Goal: Task Accomplishment & Management: Manage account settings

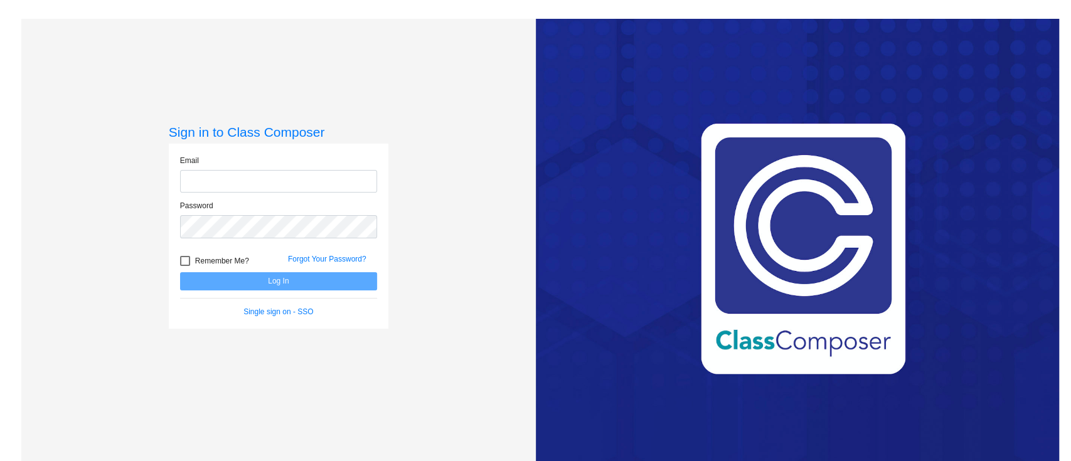
click at [283, 186] on input "email" at bounding box center [278, 181] width 197 height 23
type input "[PERSON_NAME][EMAIL_ADDRESS][PERSON_NAME][DOMAIN_NAME]"
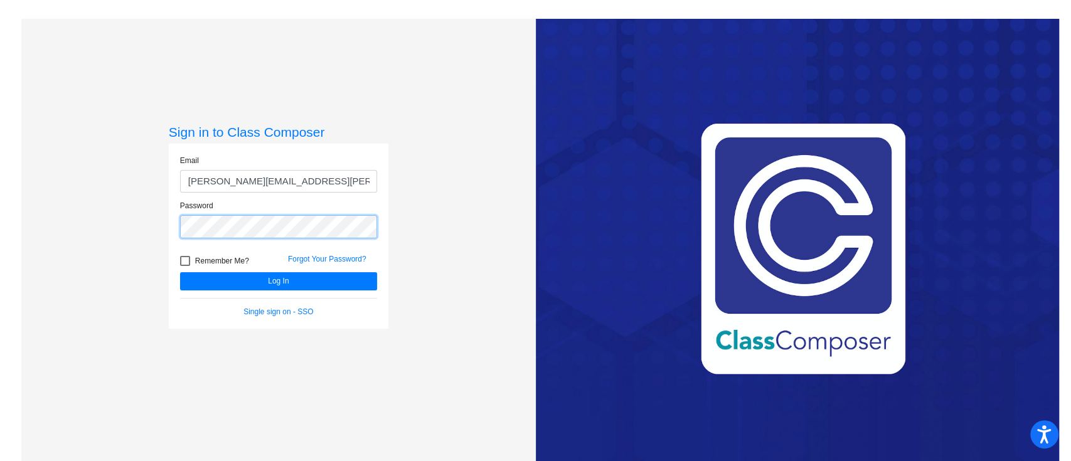
click at [180, 272] on button "Log In" at bounding box center [278, 281] width 197 height 18
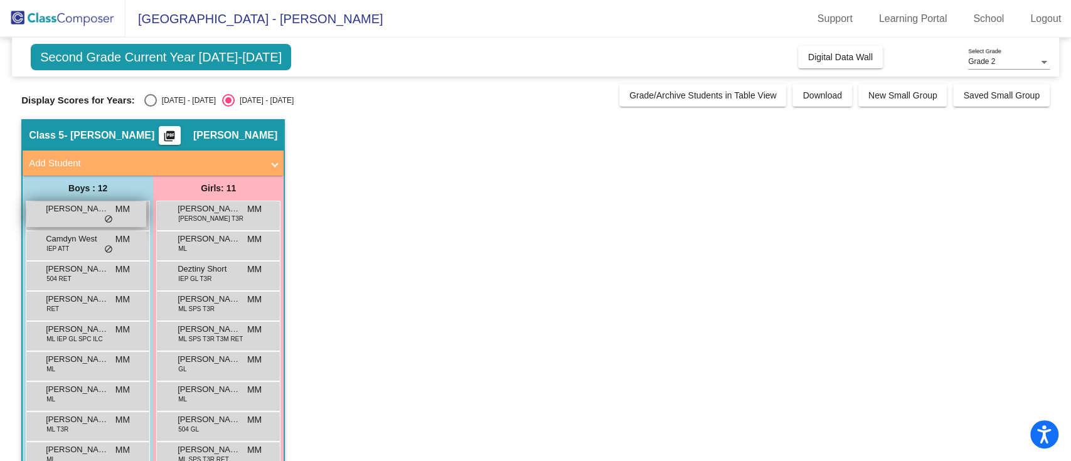
click at [88, 218] on div "Ayden Johnson MM lock do_not_disturb_alt" at bounding box center [86, 214] width 120 height 26
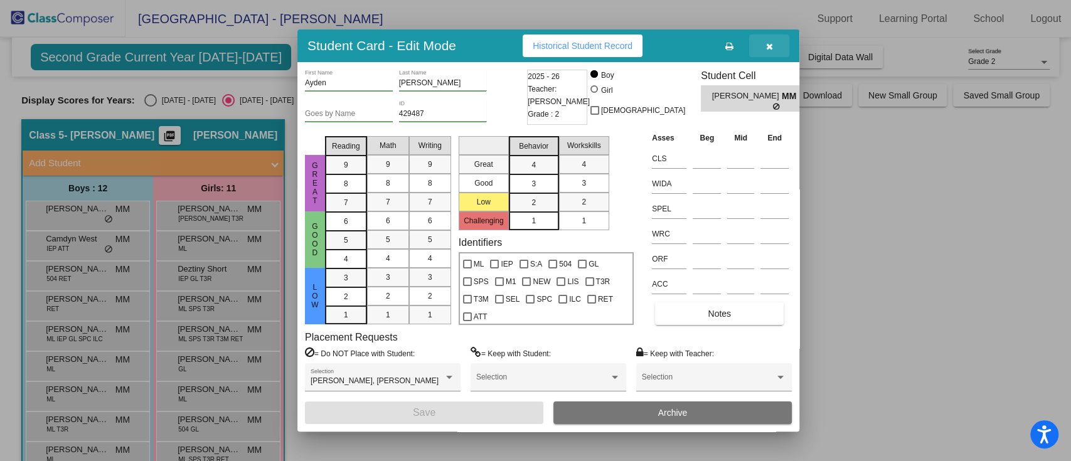
click at [767, 46] on icon "button" at bounding box center [769, 46] width 7 height 9
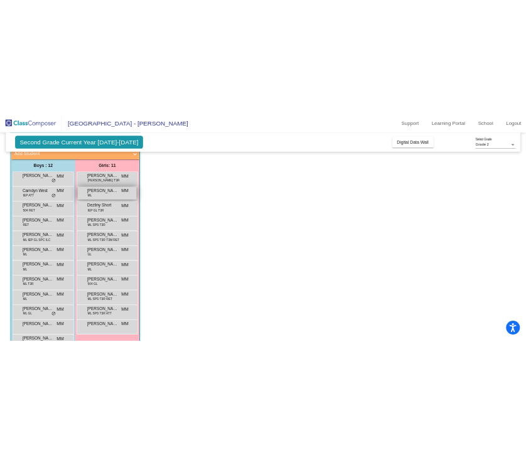
scroll to position [120, 0]
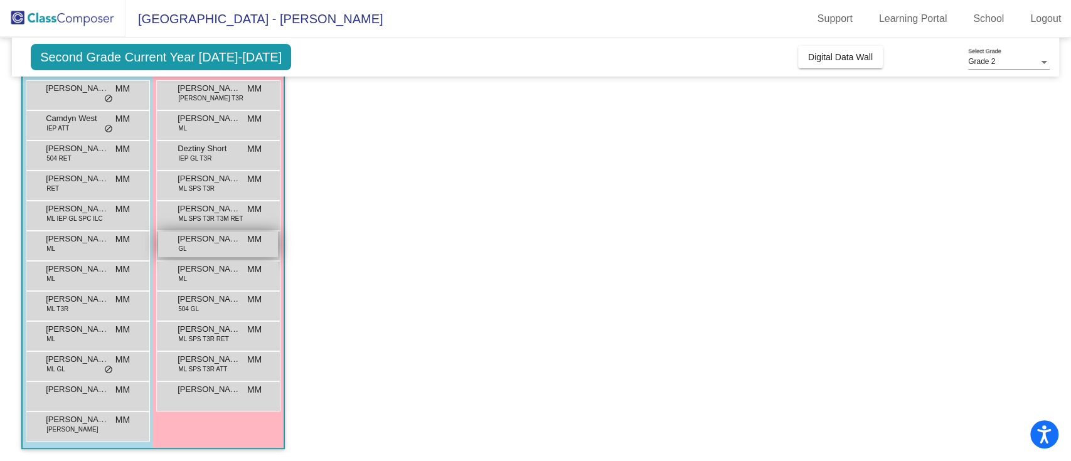
click at [227, 236] on span "[PERSON_NAME]" at bounding box center [208, 239] width 63 height 13
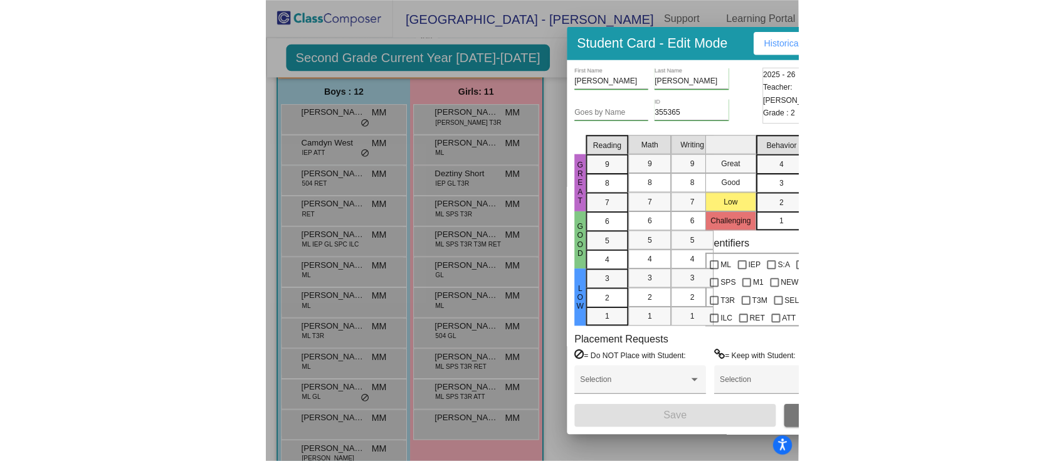
scroll to position [143, 0]
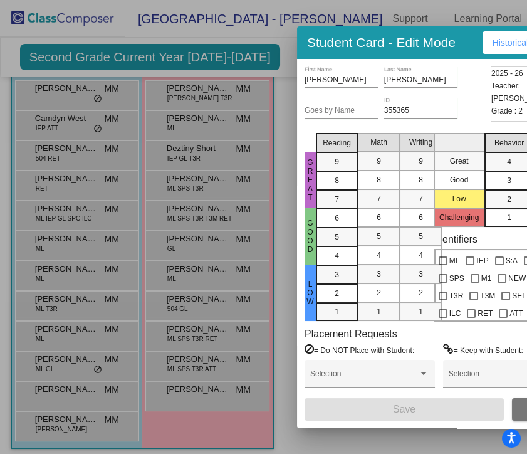
click at [206, 148] on div at bounding box center [263, 227] width 527 height 454
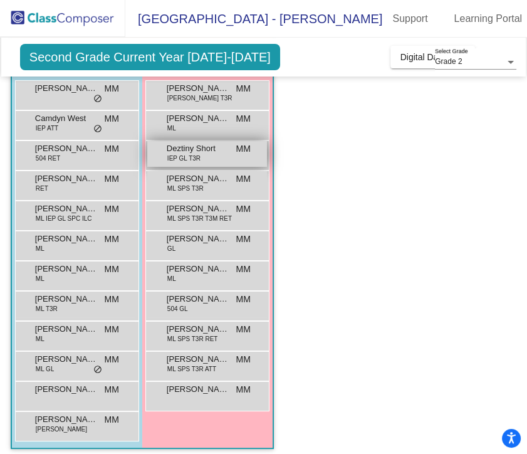
click at [191, 154] on span "IEP GL T3R" at bounding box center [183, 158] width 33 height 9
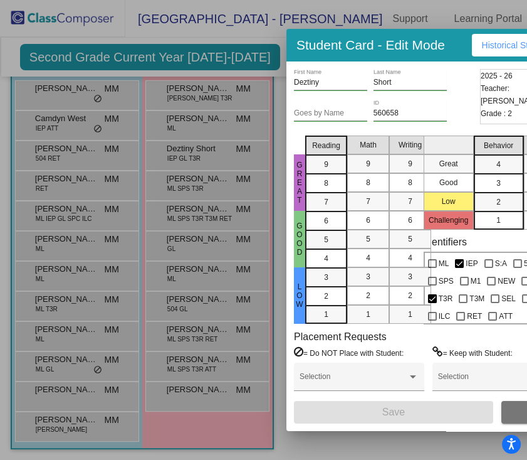
click at [223, 124] on div at bounding box center [263, 230] width 527 height 460
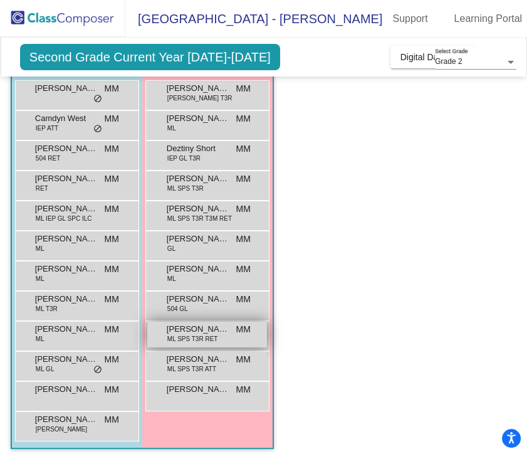
click at [222, 333] on span "[PERSON_NAME]" at bounding box center [198, 329] width 63 height 13
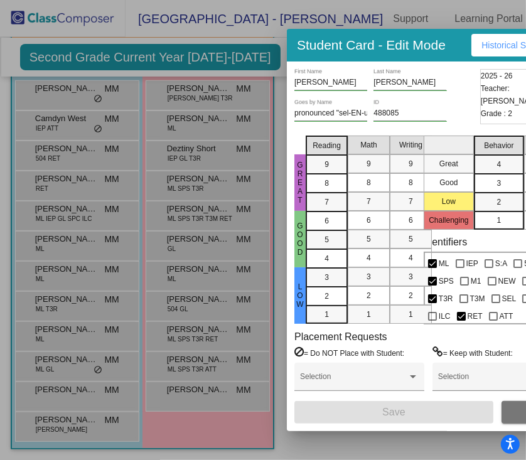
click at [163, 228] on div at bounding box center [263, 230] width 526 height 460
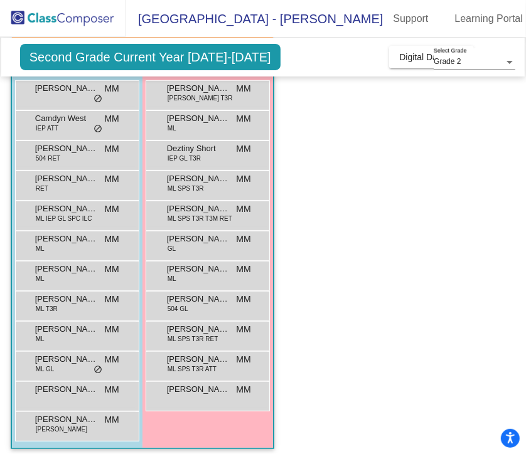
click at [458, 195] on app-classroom "Class 5 - [PERSON_NAME] picture_as_pdf [PERSON_NAME] Add Student First Name Las…" at bounding box center [263, 230] width 504 height 463
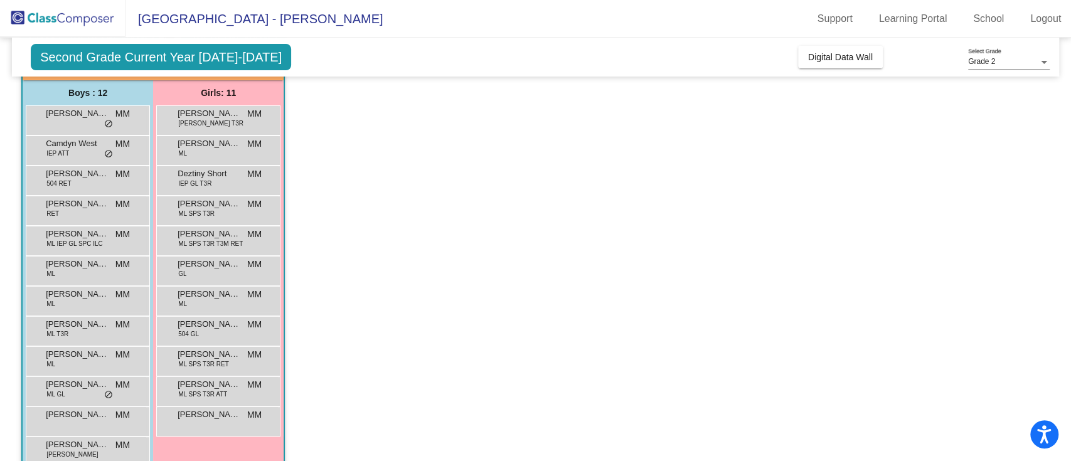
scroll to position [120, 0]
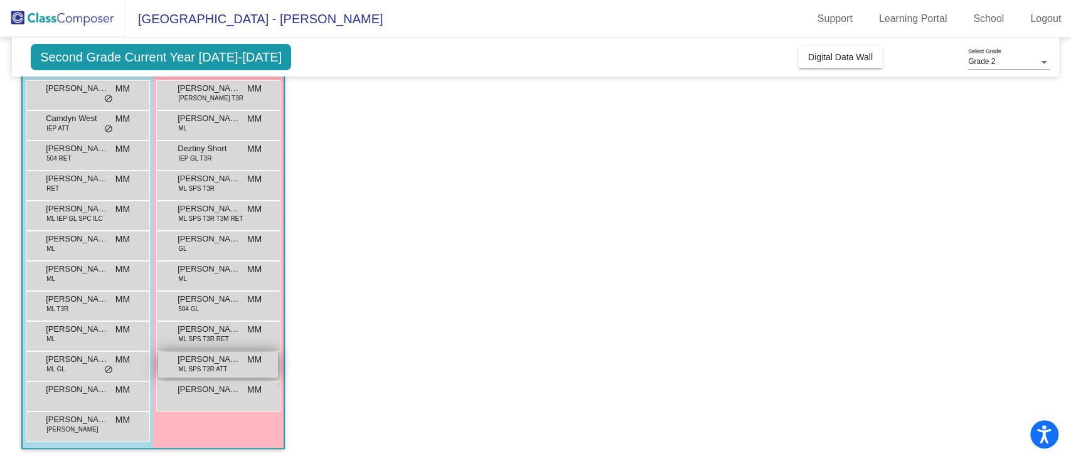
click at [227, 364] on span "[PERSON_NAME]" at bounding box center [208, 359] width 63 height 13
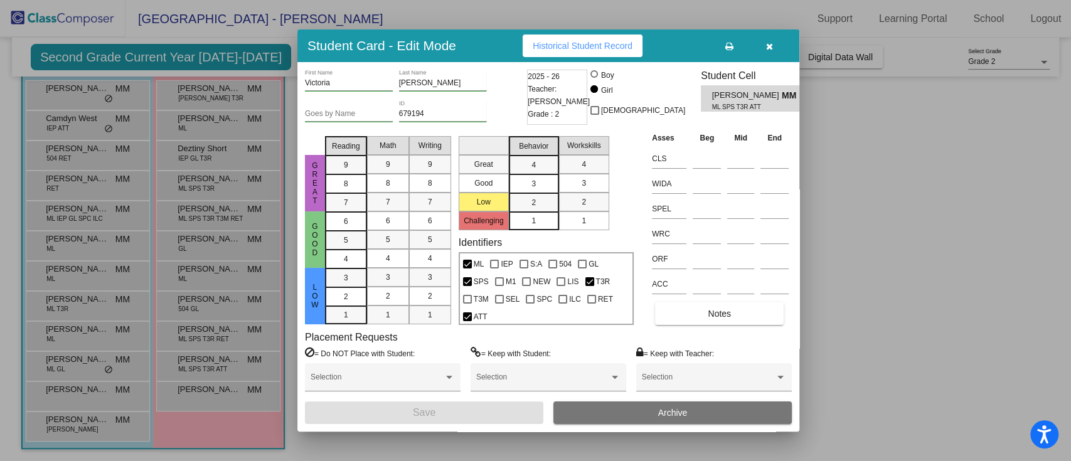
click at [84, 208] on div at bounding box center [535, 230] width 1071 height 461
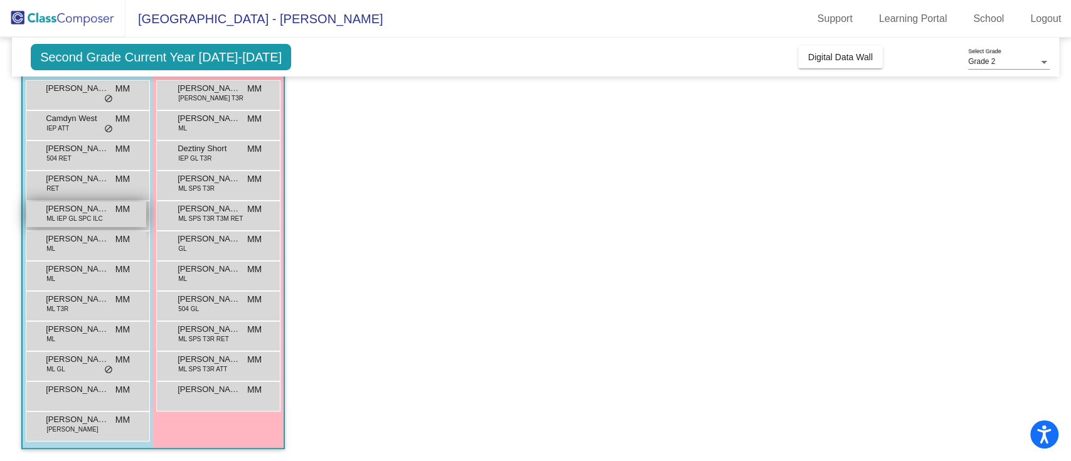
click at [78, 205] on span "[PERSON_NAME]" at bounding box center [77, 209] width 63 height 13
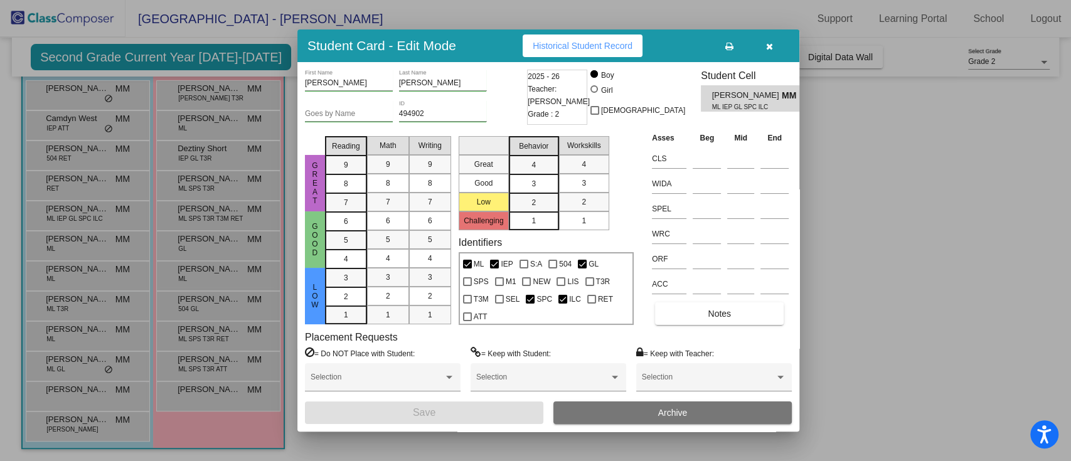
click at [878, 179] on div at bounding box center [535, 230] width 1071 height 461
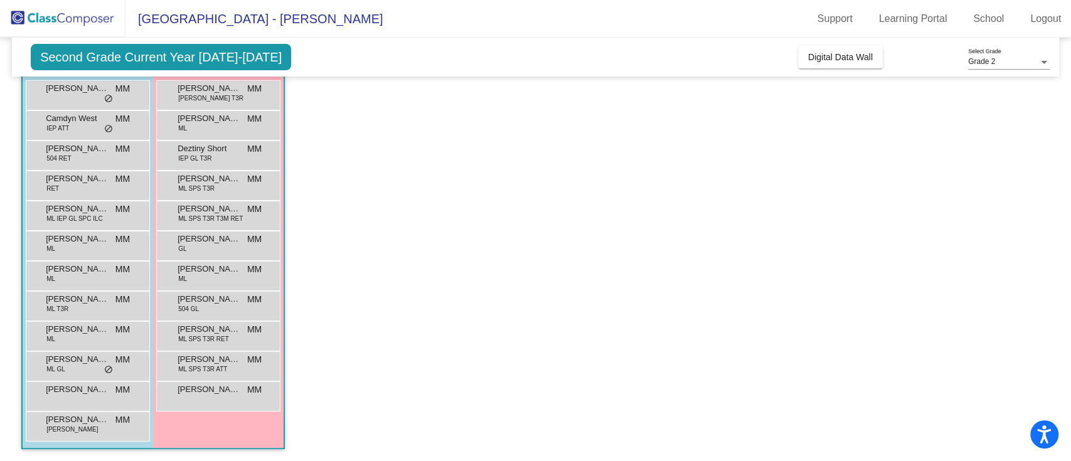
click at [356, 297] on app-classroom "Class 5 - [PERSON_NAME] picture_as_pdf [PERSON_NAME] Add Student First Name Las…" at bounding box center [535, 230] width 1028 height 463
